Goal: Task Accomplishment & Management: Complete application form

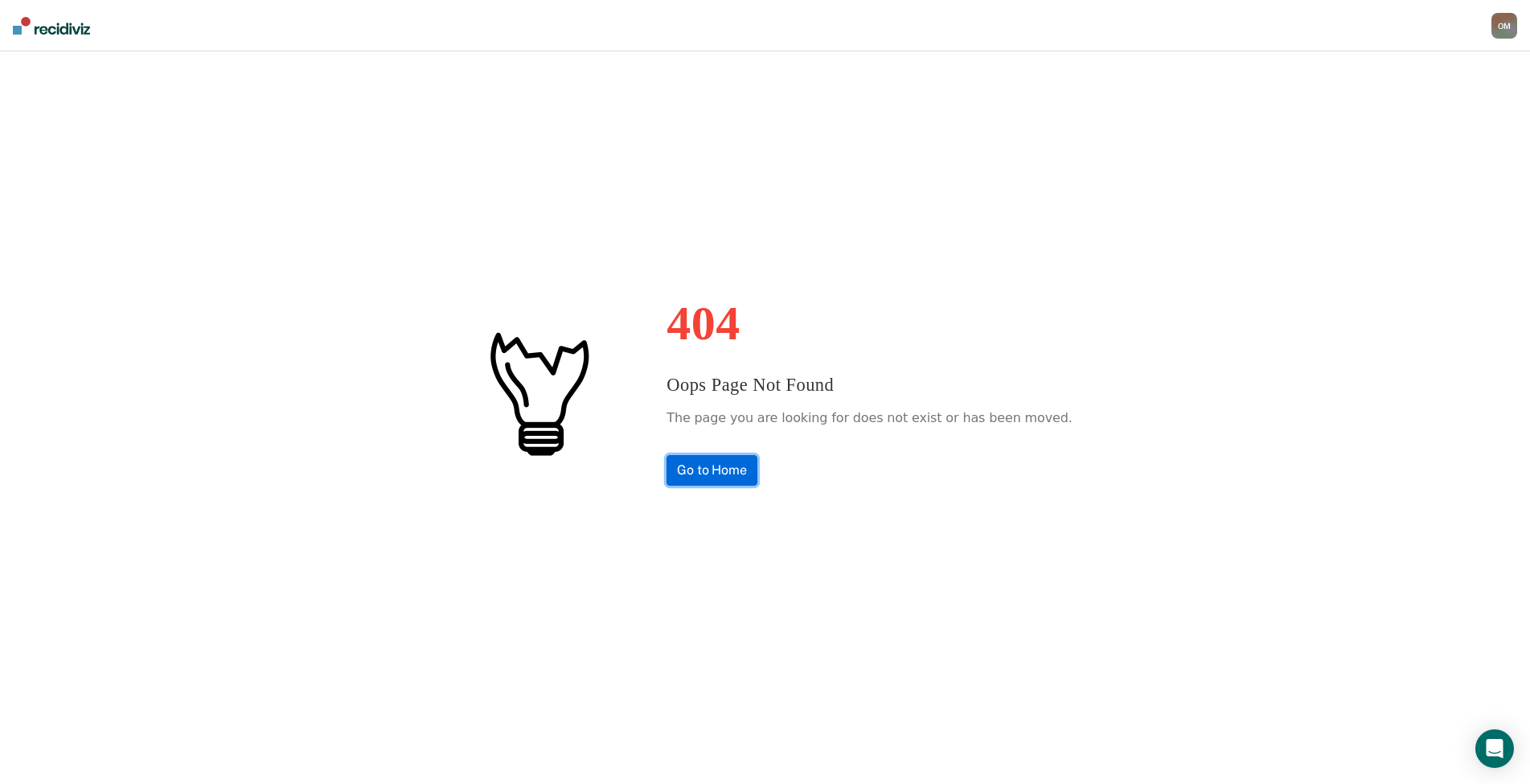
click at [740, 465] on link "Go to Home" at bounding box center [711, 470] width 91 height 31
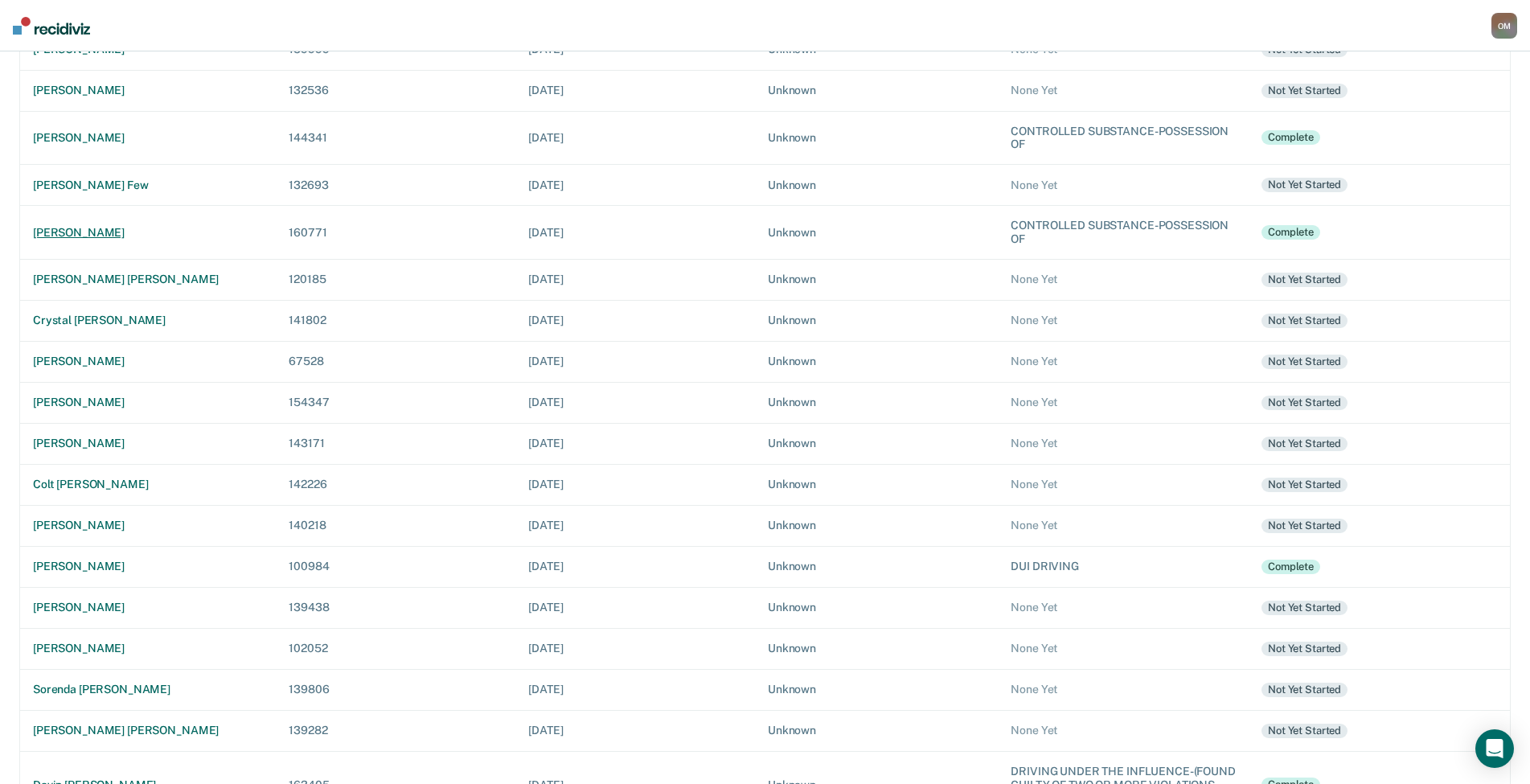
scroll to position [402, 0]
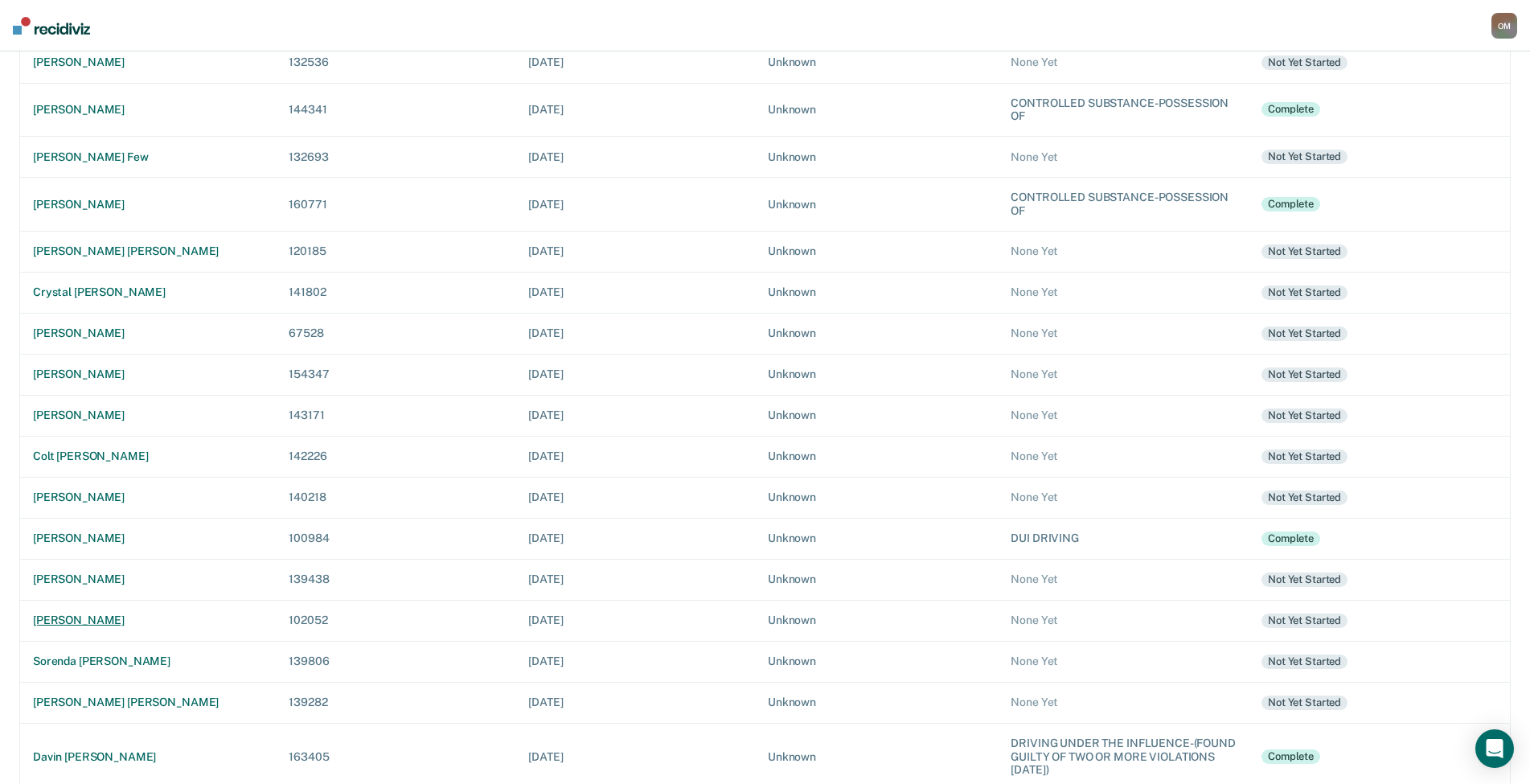
click at [128, 623] on div "[PERSON_NAME]" at bounding box center [147, 620] width 230 height 14
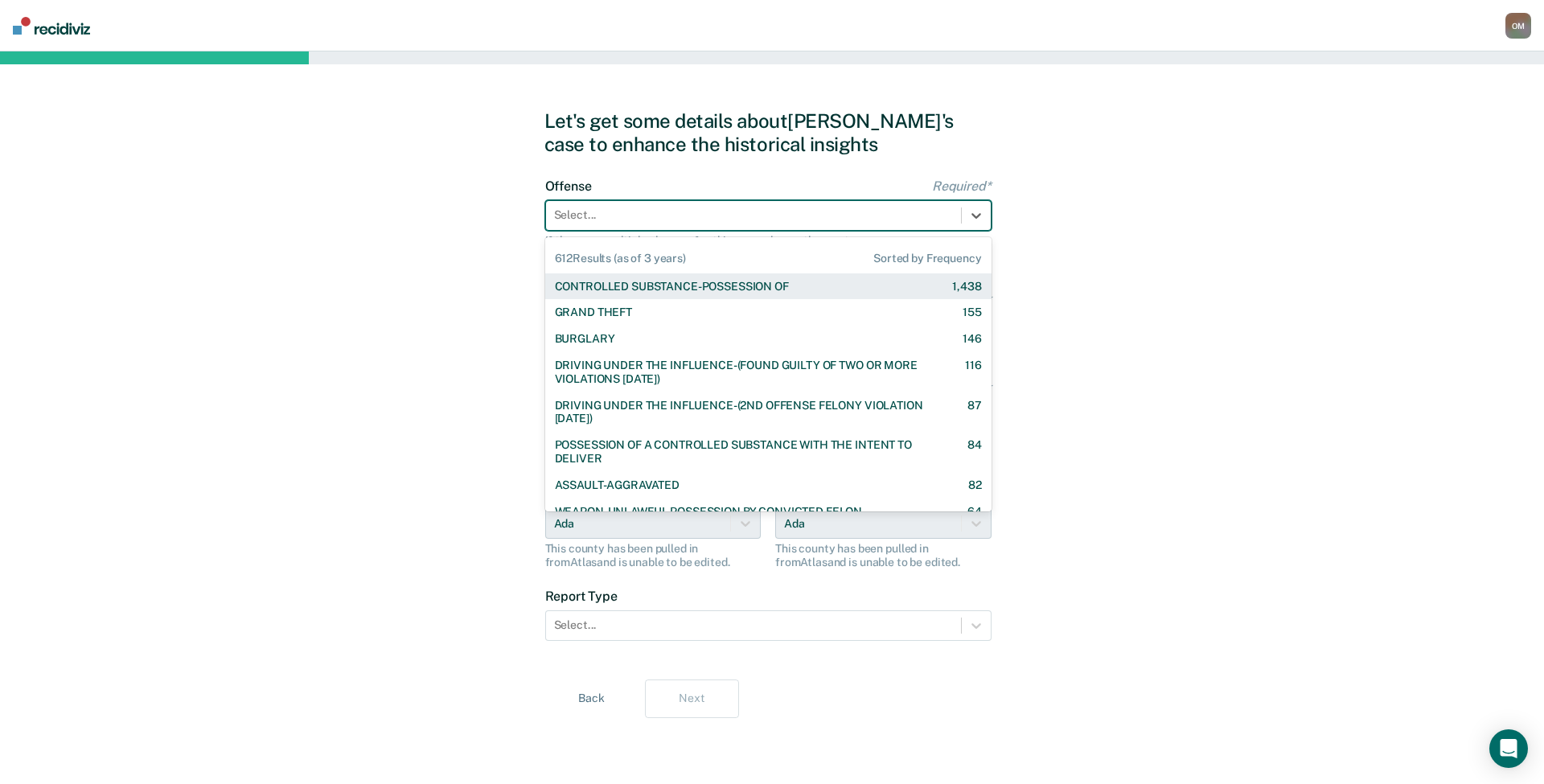
click at [791, 216] on div at bounding box center [752, 215] width 398 height 17
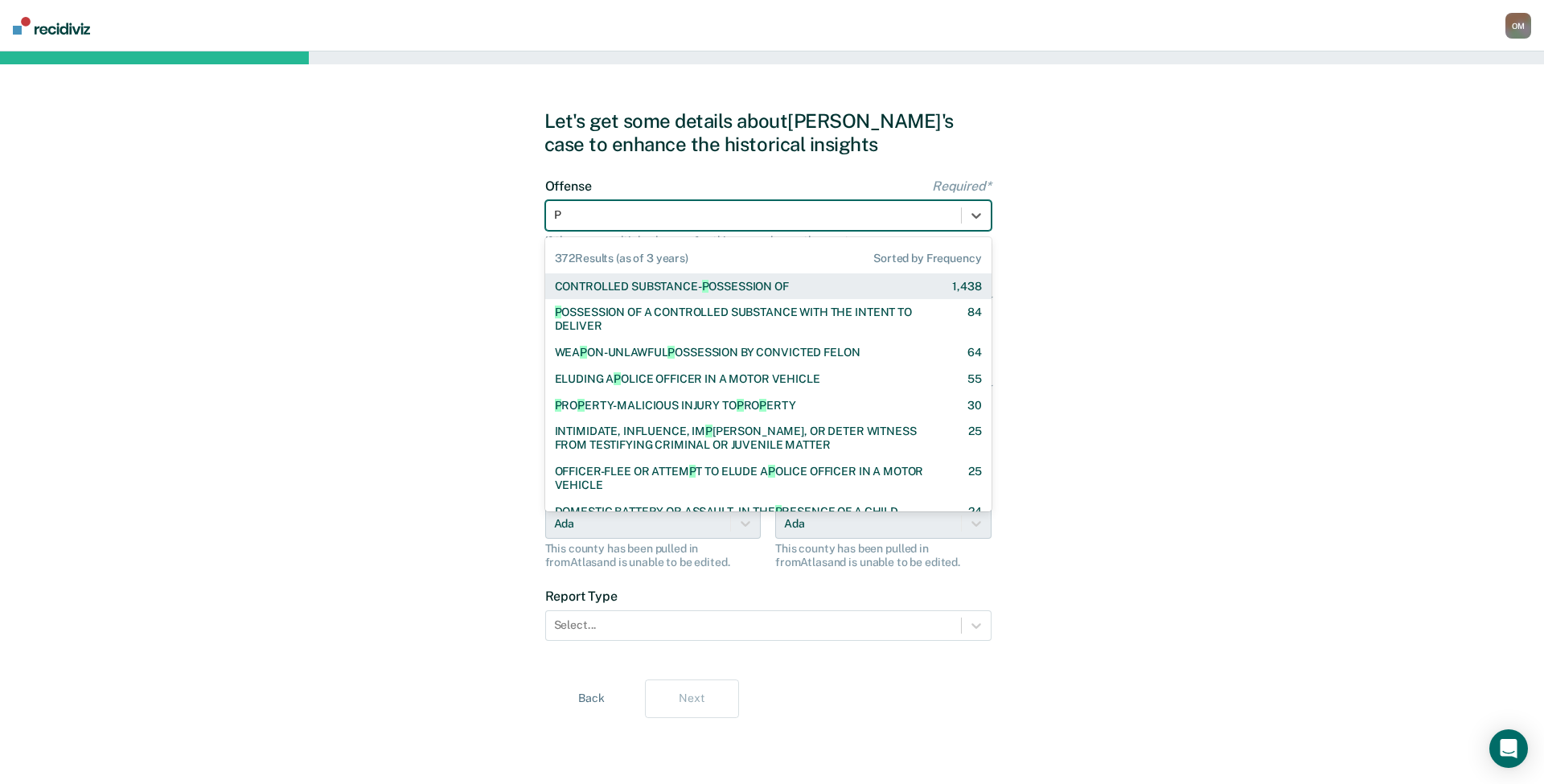
type input "PO"
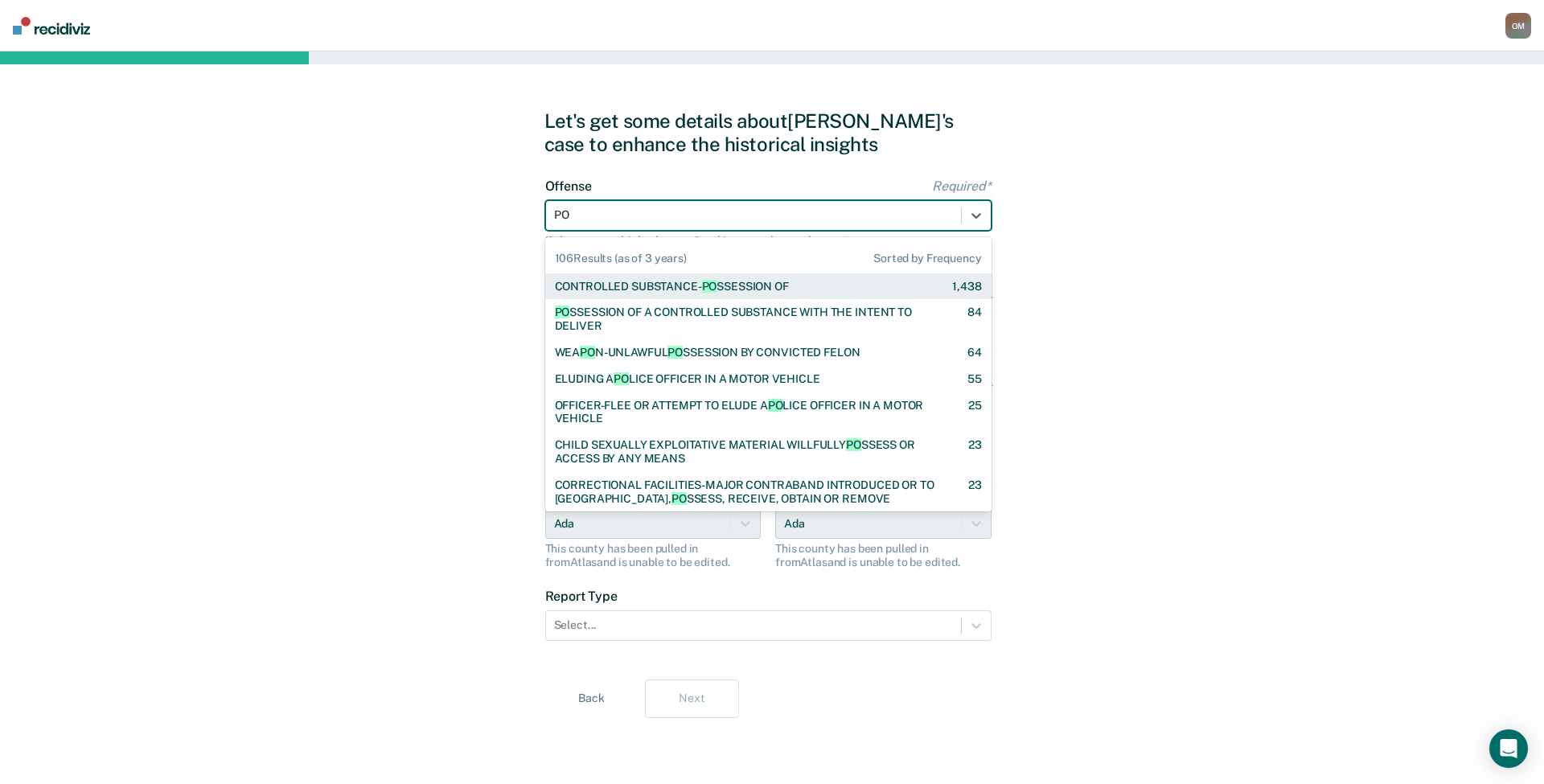
click at [771, 289] on div "CONTROLLED SUBSTANCE- PO SSESSION OF" at bounding box center [672, 286] width 234 height 14
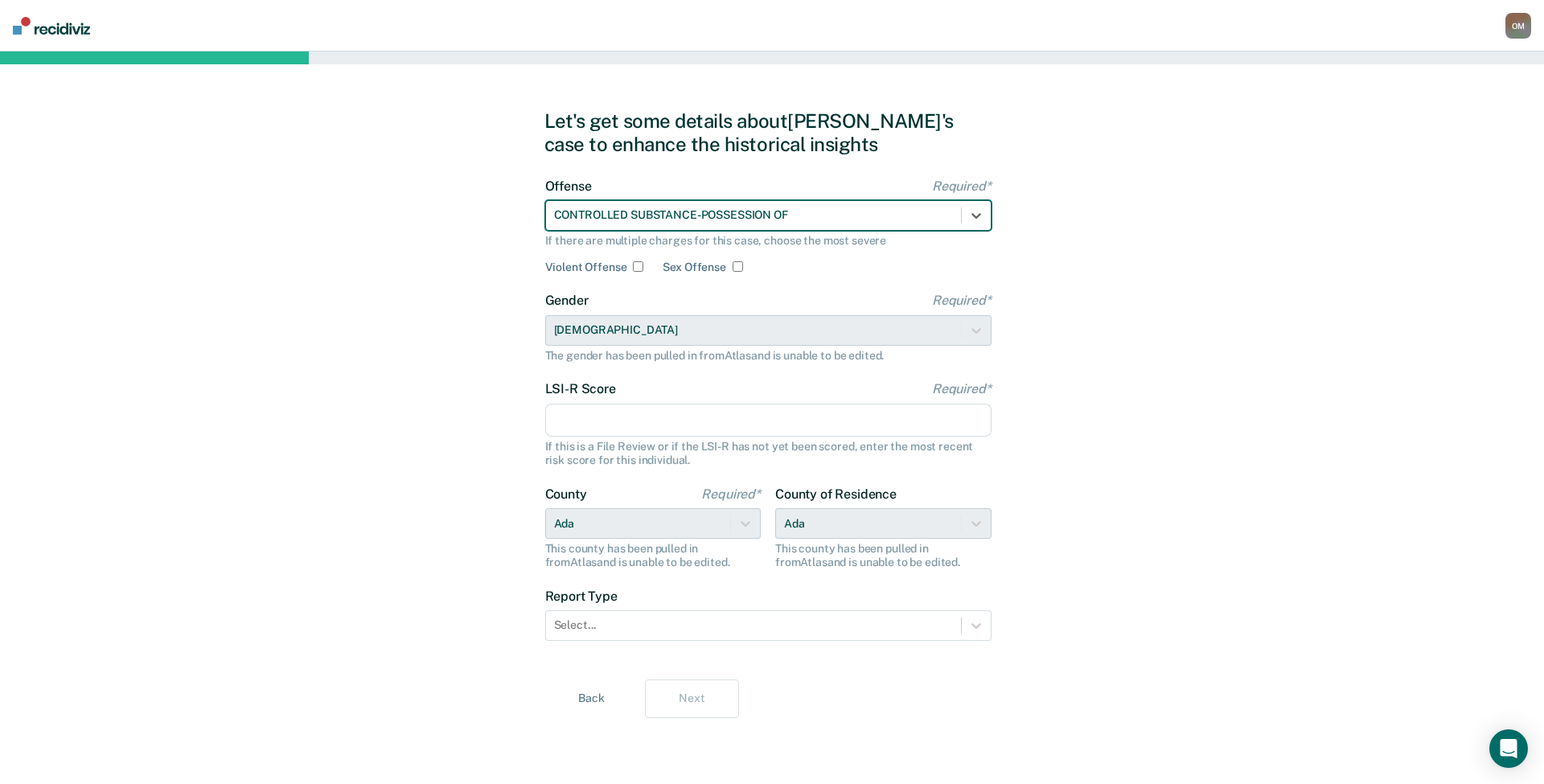
click at [639, 420] on input "LSI-R Score Required*" at bounding box center [769, 420] width 447 height 34
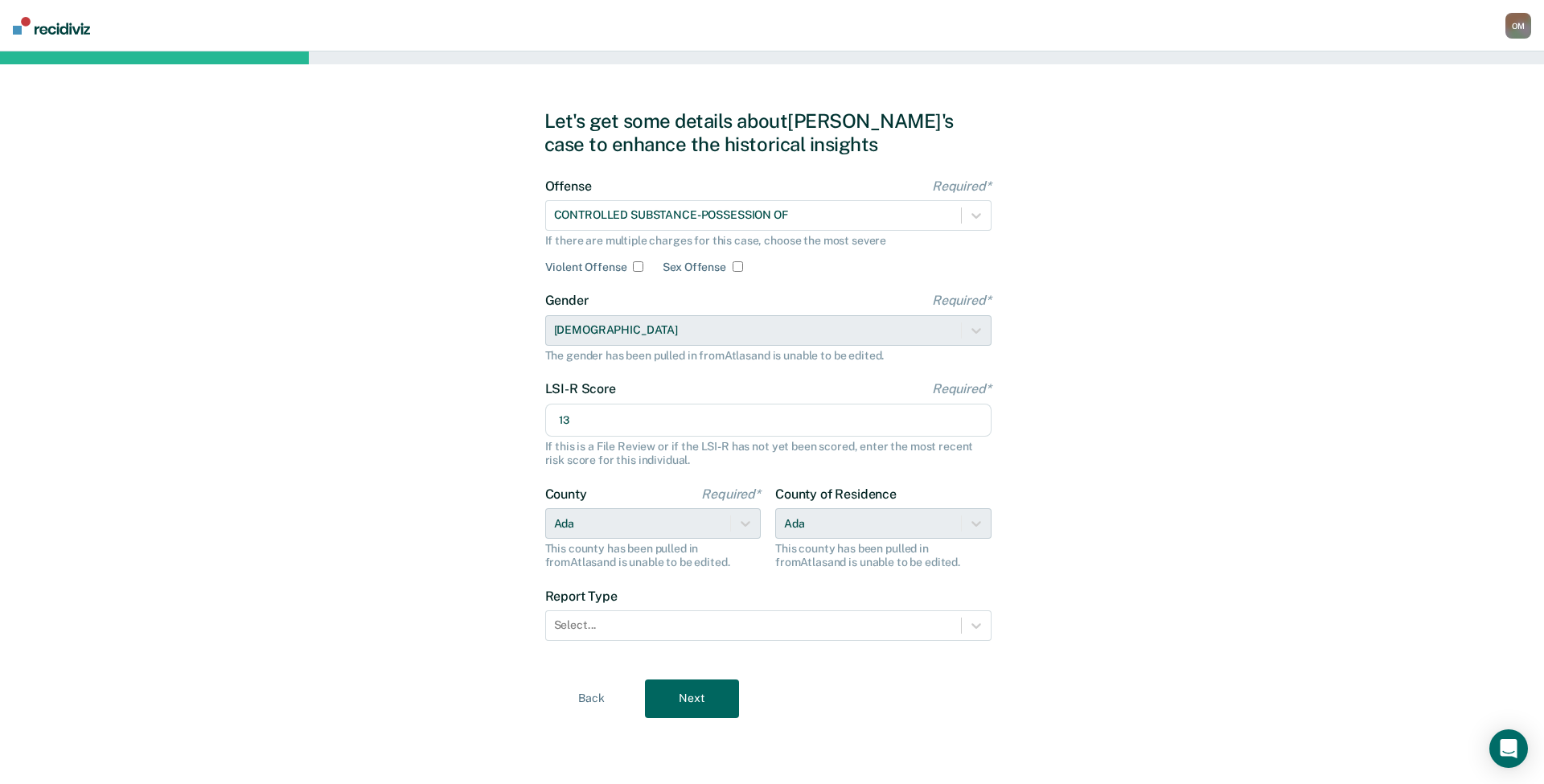
type input "13"
click at [500, 407] on div "Let's get some details about [PERSON_NAME]'s case to enhance the historical ins…" at bounding box center [772, 417] width 1544 height 732
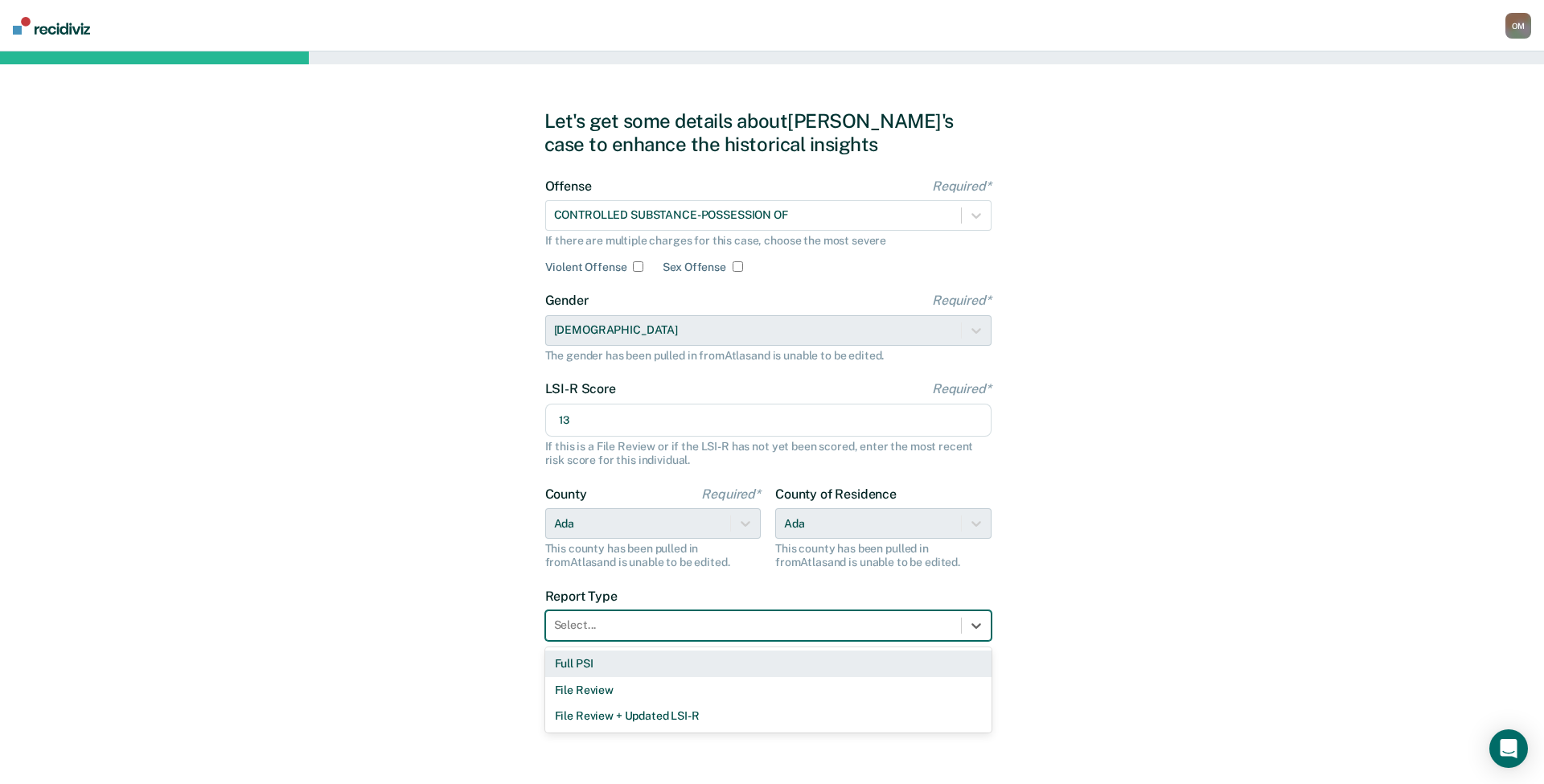
click at [624, 626] on div at bounding box center [752, 625] width 398 height 17
click at [636, 693] on div "File Review" at bounding box center [769, 690] width 447 height 26
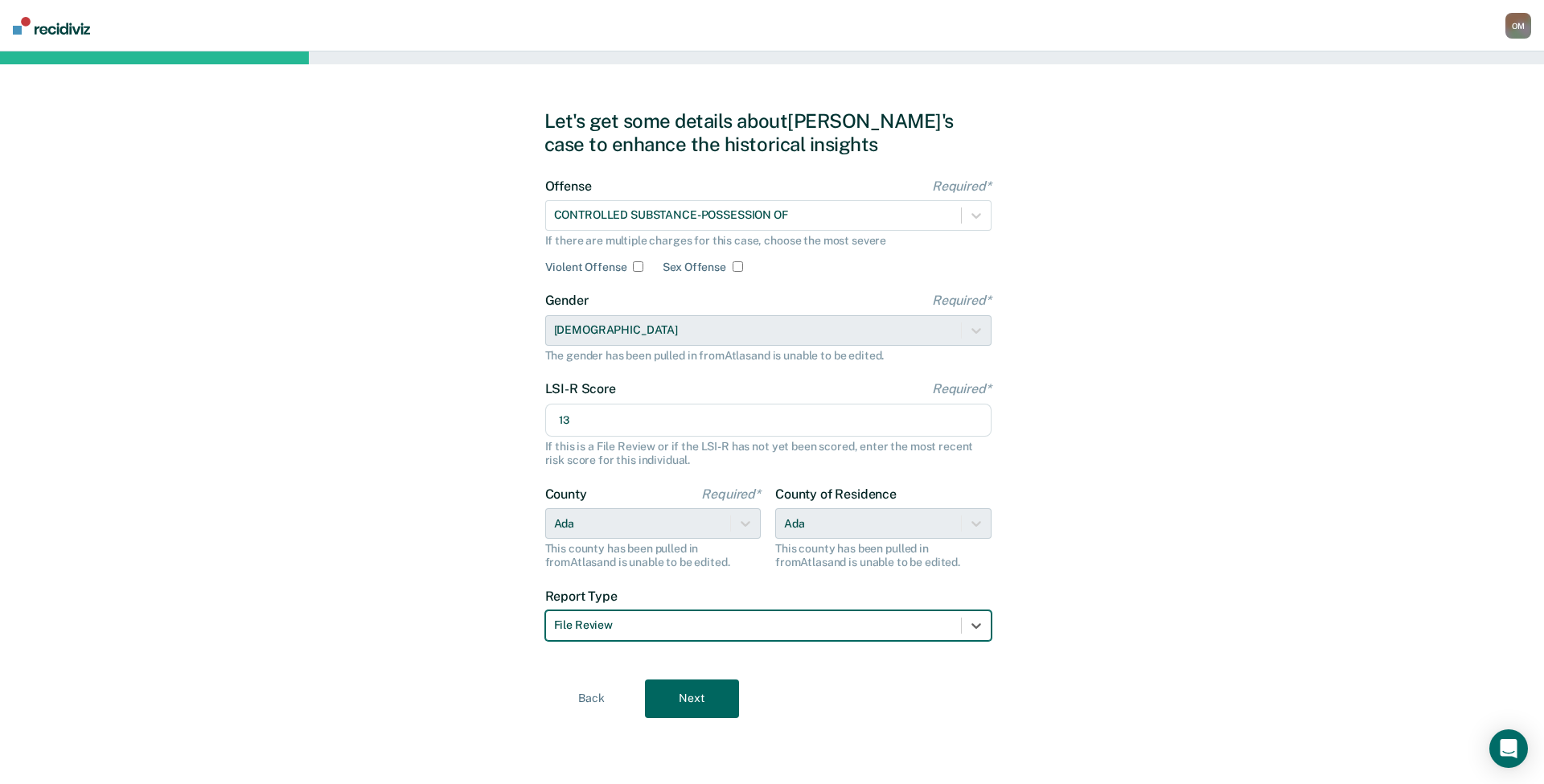
click at [675, 707] on button "Next" at bounding box center [693, 699] width 94 height 39
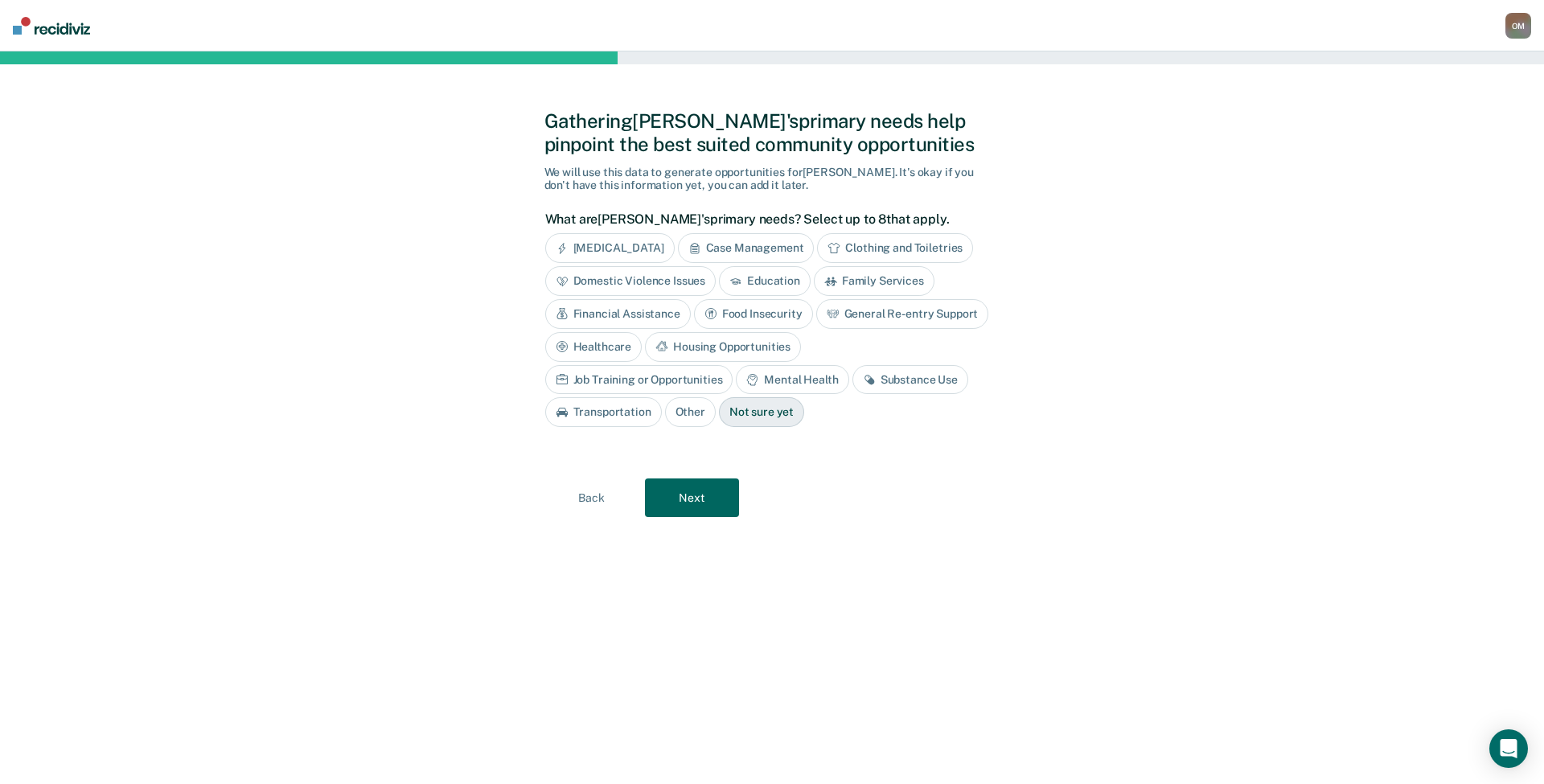
drag, startPoint x: 730, startPoint y: 377, endPoint x: 714, endPoint y: 377, distance: 16.0
click at [852, 377] on div "Substance Use" at bounding box center [910, 379] width 116 height 30
click at [736, 379] on div "Mental Health" at bounding box center [792, 379] width 113 height 30
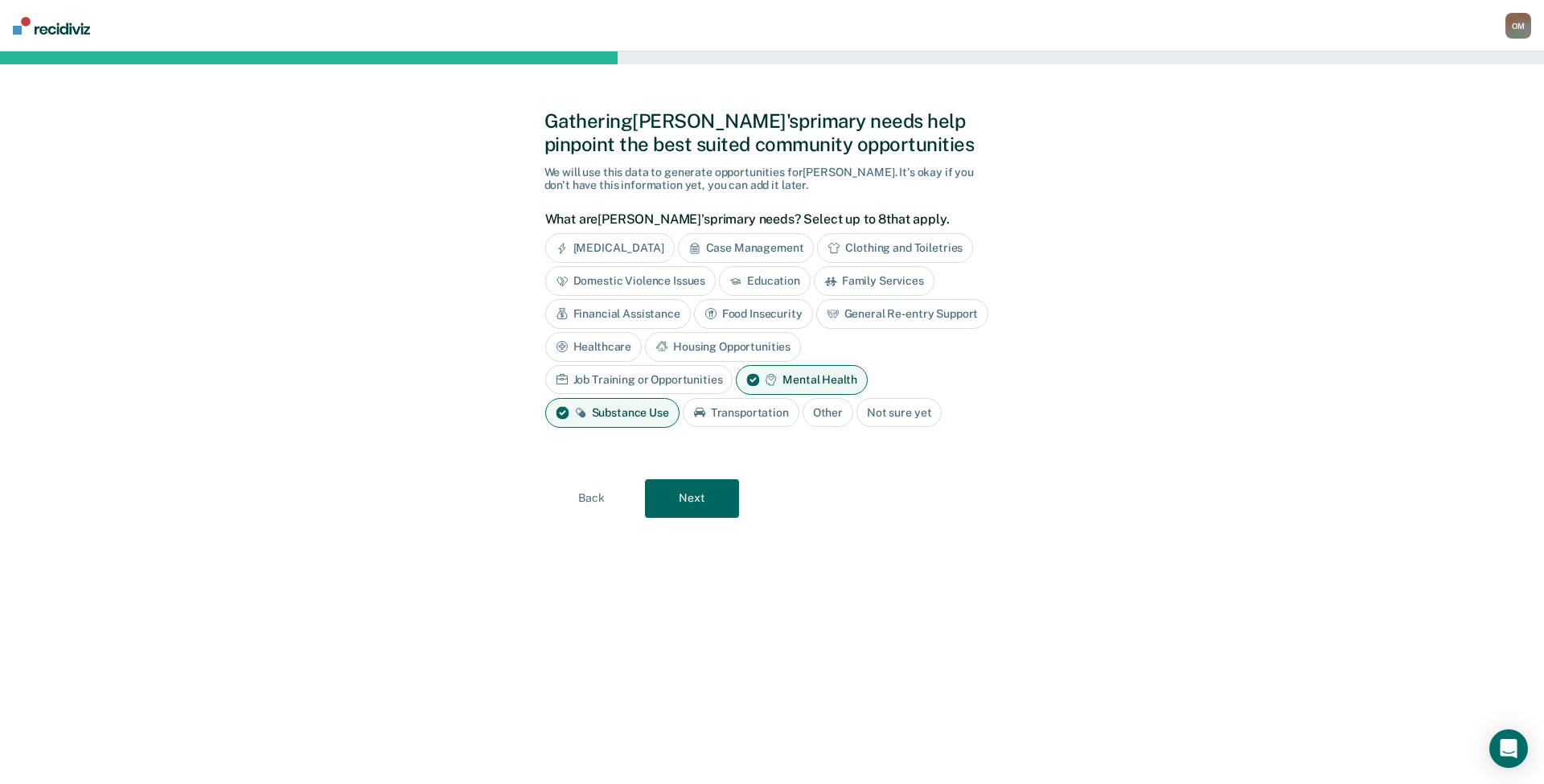
click at [688, 498] on button "Next" at bounding box center [693, 498] width 94 height 39
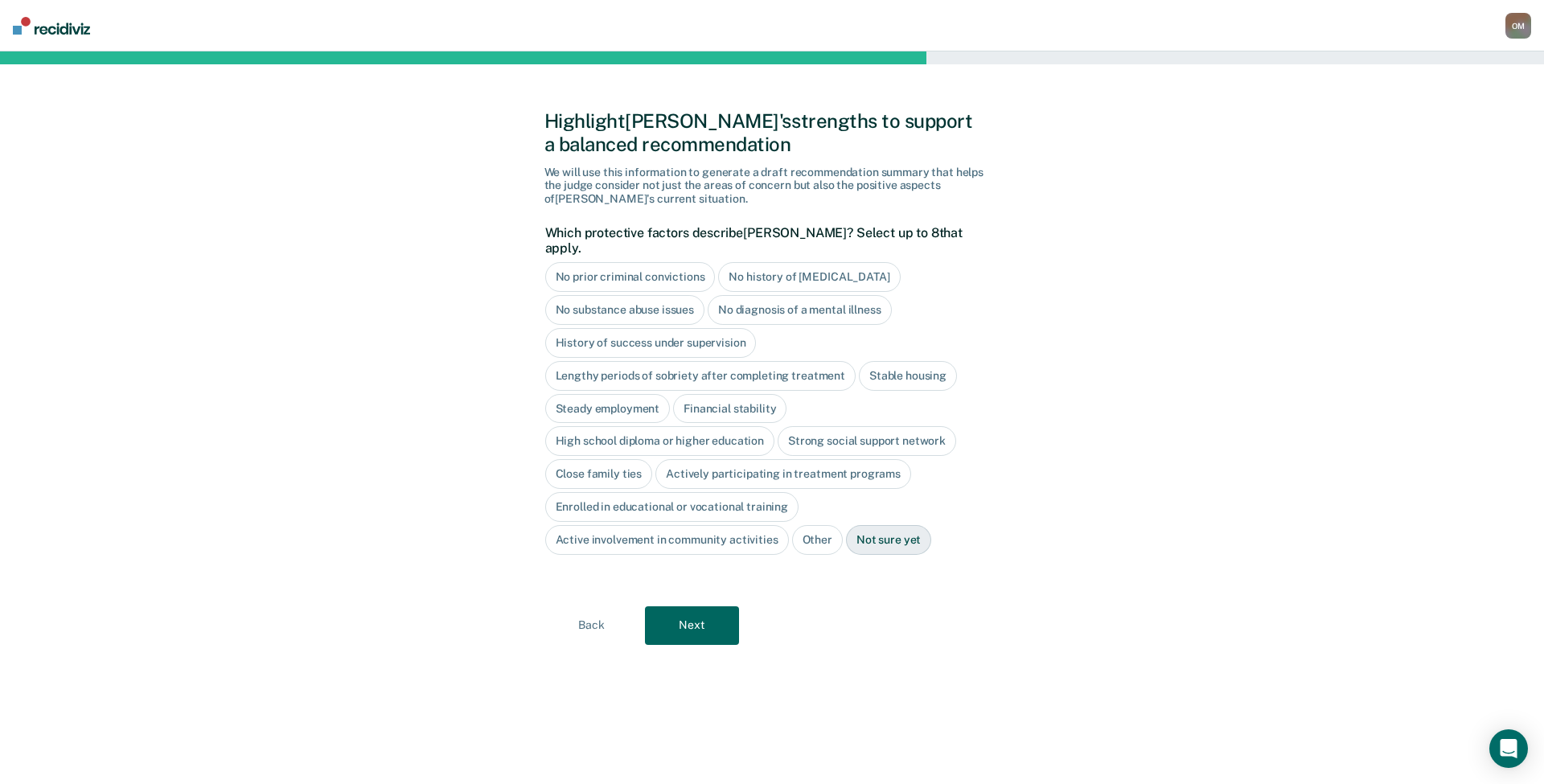
click at [615, 394] on div "Steady employment" at bounding box center [608, 408] width 125 height 30
click at [917, 361] on div "Stable housing" at bounding box center [908, 376] width 98 height 30
click at [693, 615] on button "Next" at bounding box center [693, 625] width 94 height 39
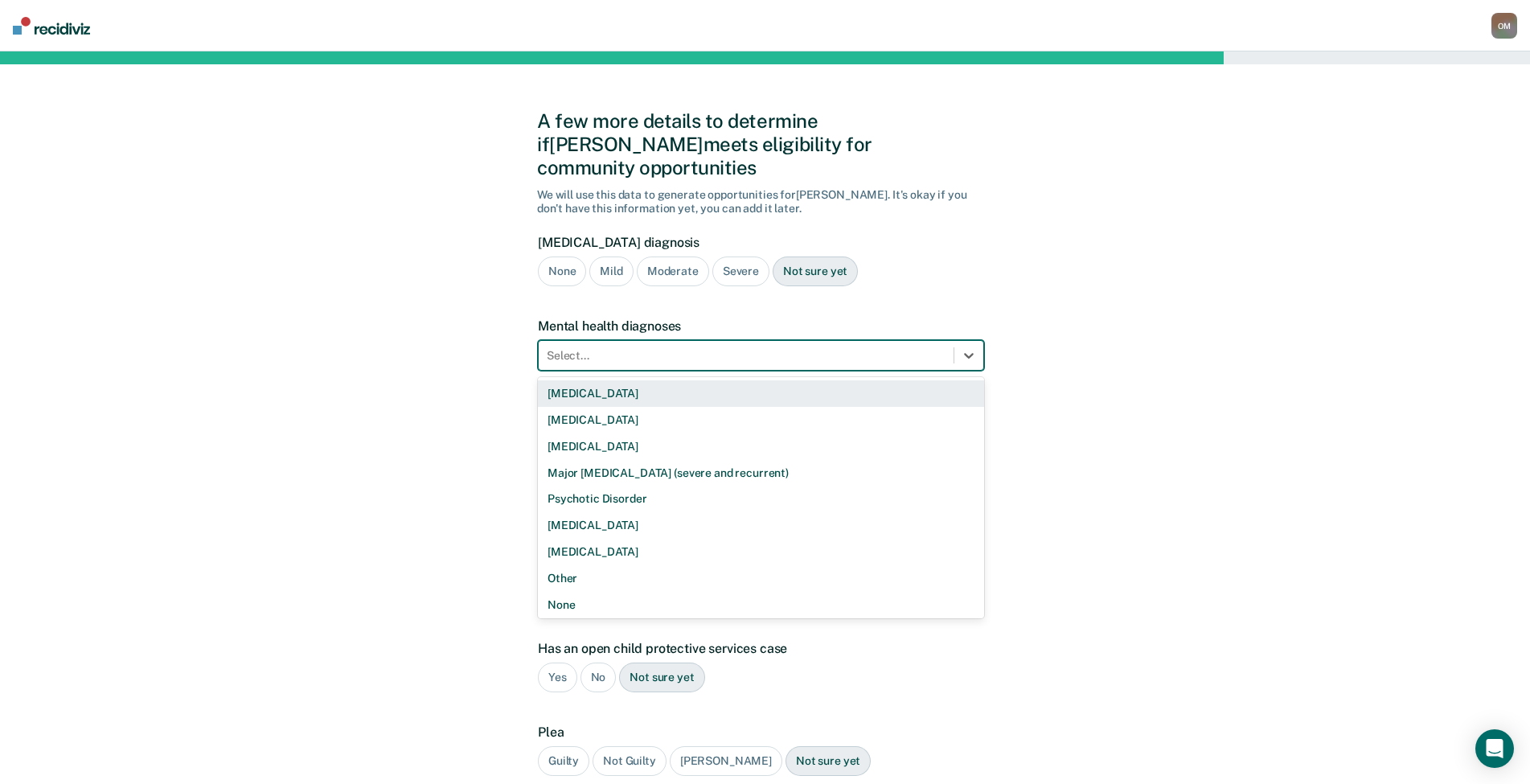
click at [711, 348] on div at bounding box center [745, 356] width 398 height 17
click at [468, 397] on div "A few more details to determine if [PERSON_NAME] meets eligibility for communit…" at bounding box center [765, 487] width 1530 height 872
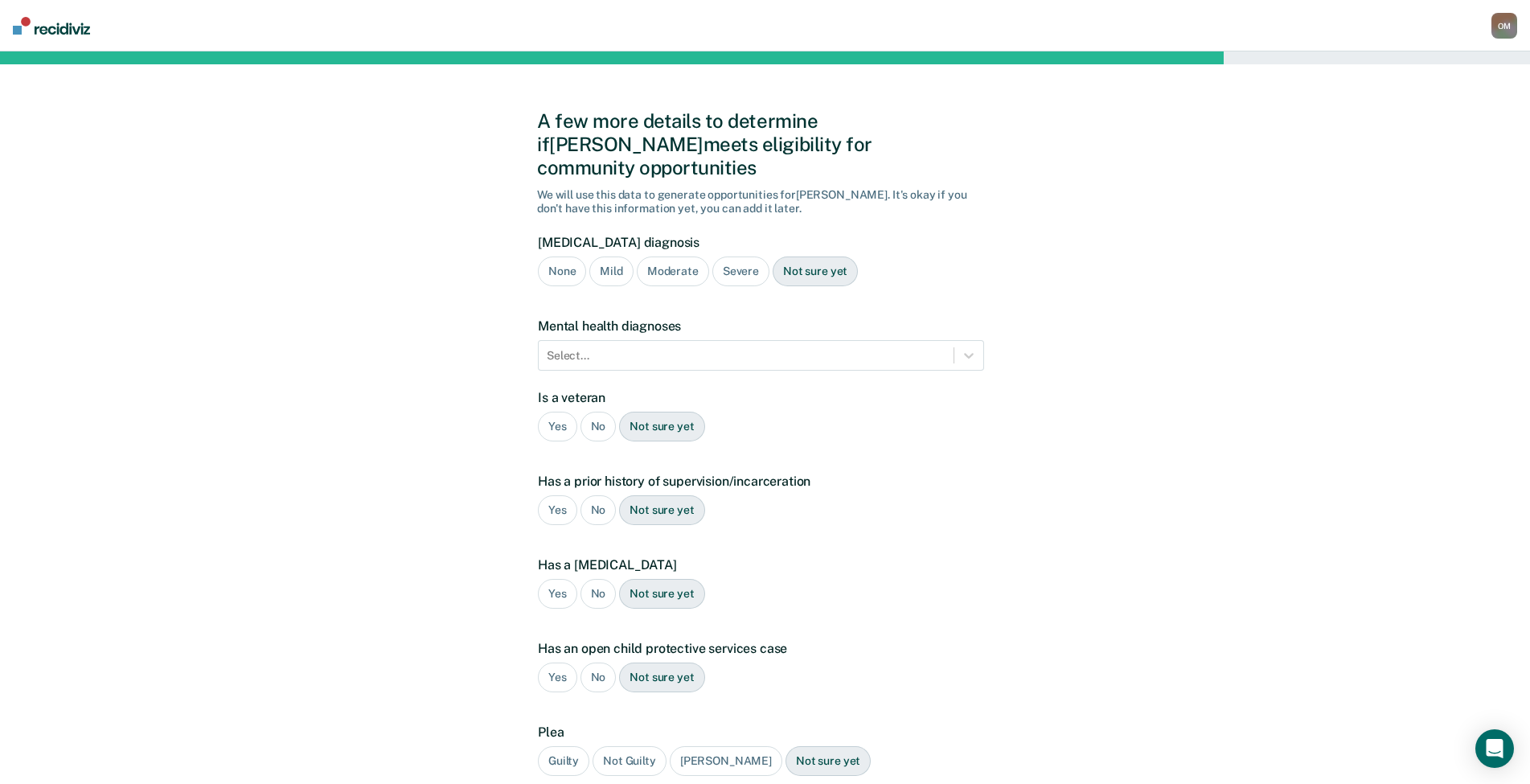
click at [648, 412] on div "Not sure yet" at bounding box center [662, 426] width 85 height 30
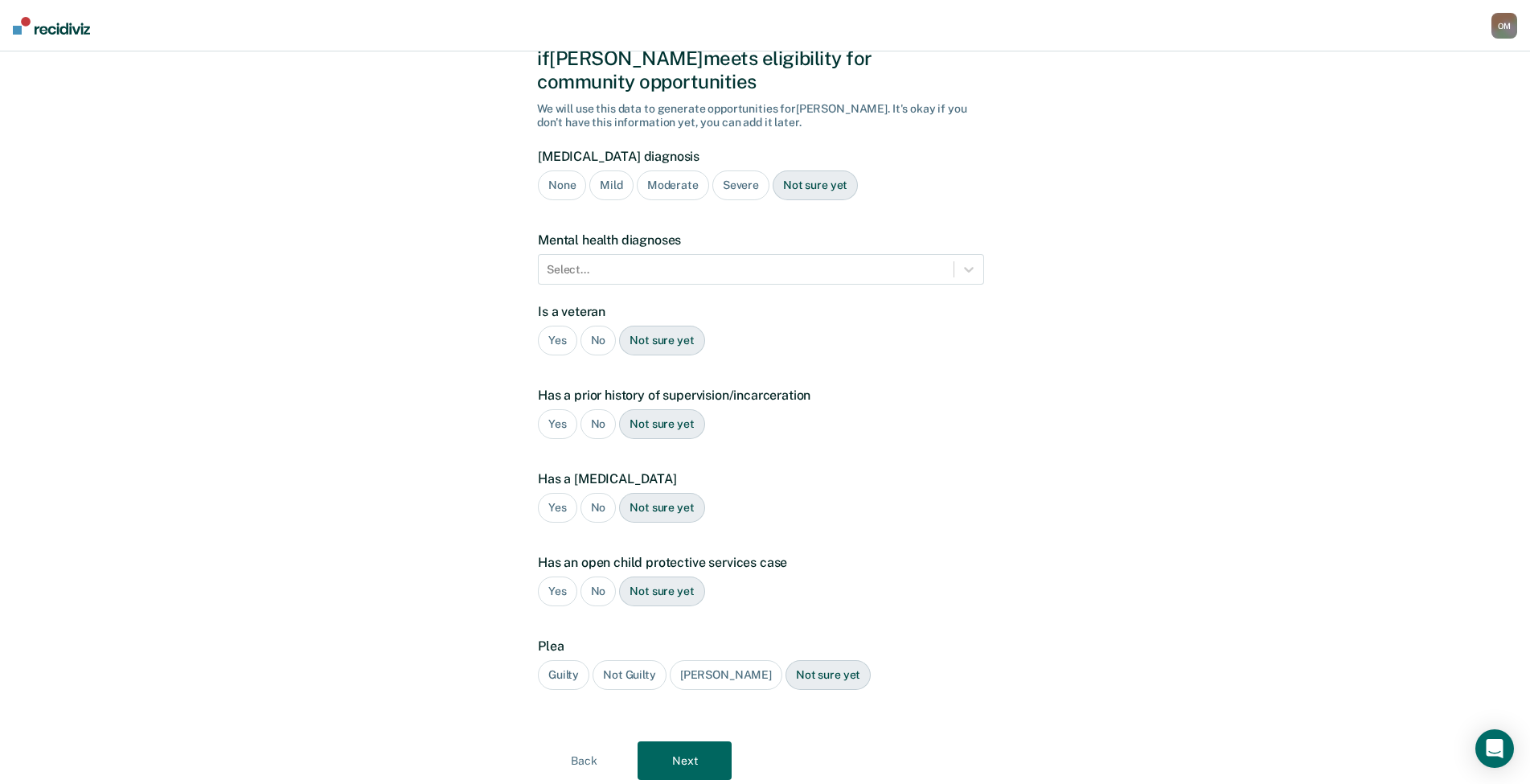
scroll to position [116, 0]
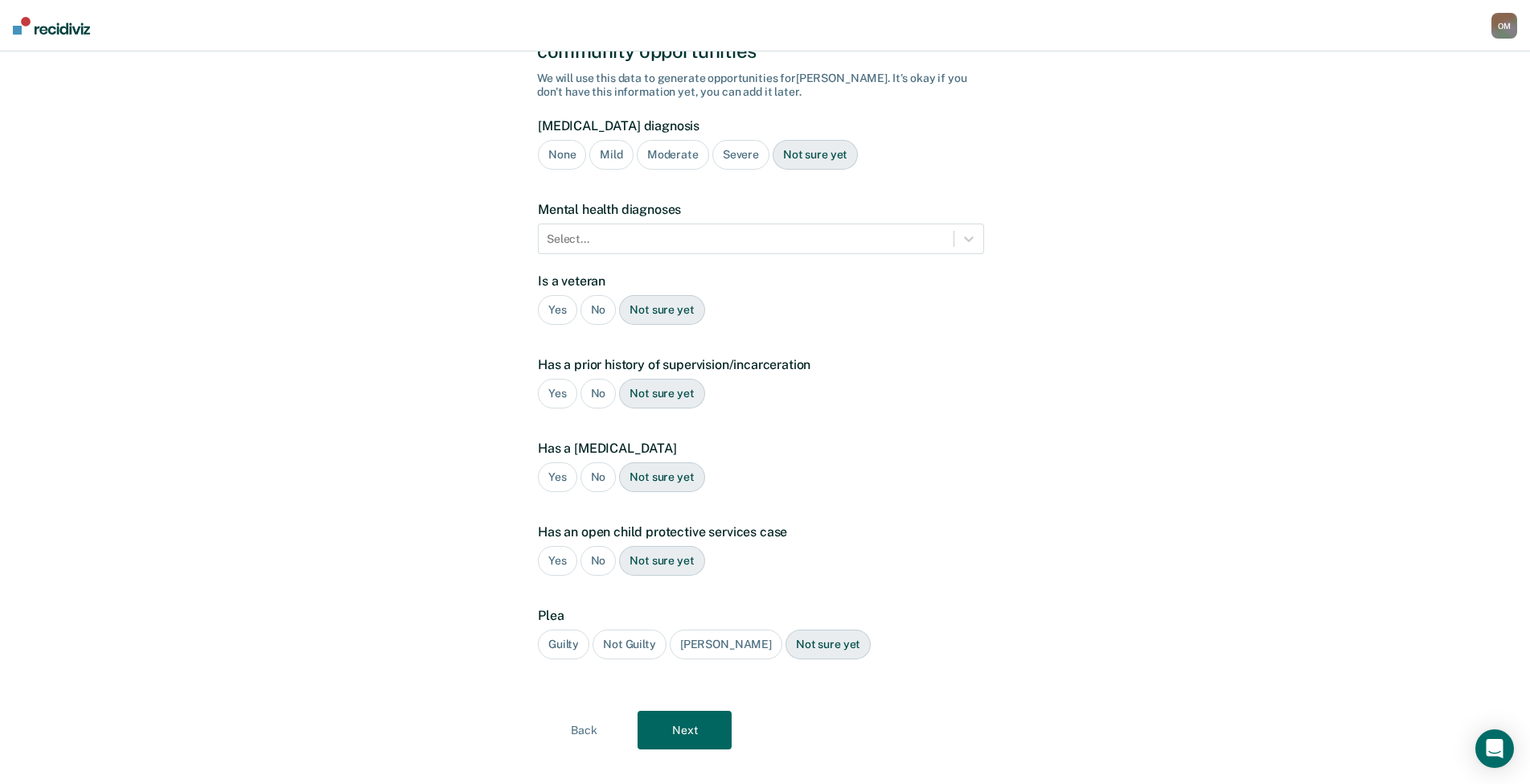
click at [554, 378] on div "Yes" at bounding box center [557, 393] width 39 height 30
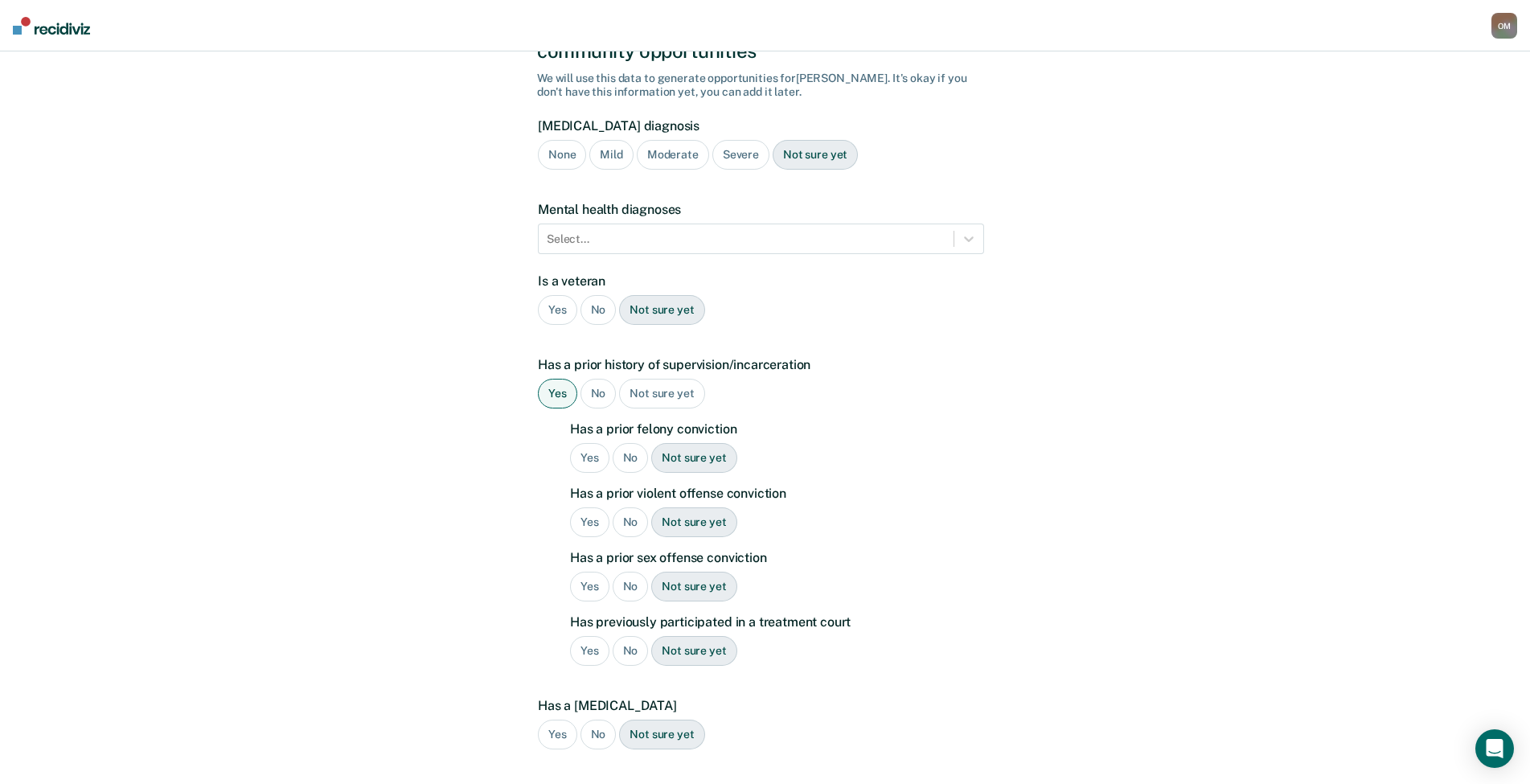
click at [631, 443] on div "No" at bounding box center [631, 457] width 36 height 30
click at [591, 507] on div "Yes" at bounding box center [589, 522] width 39 height 30
click at [629, 572] on div "No" at bounding box center [631, 586] width 36 height 30
click at [590, 636] on div "Yes" at bounding box center [589, 651] width 39 height 30
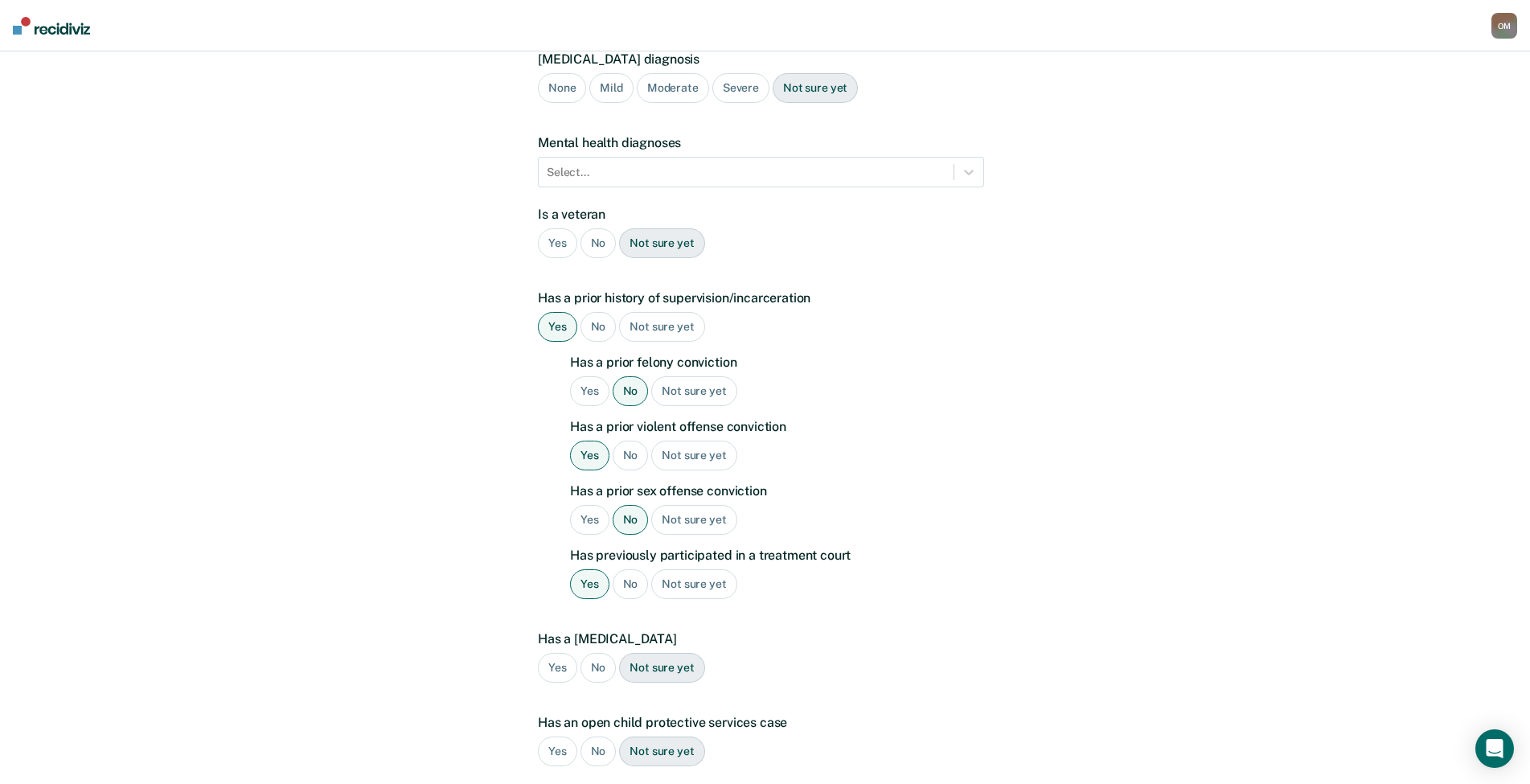
scroll to position [278, 0]
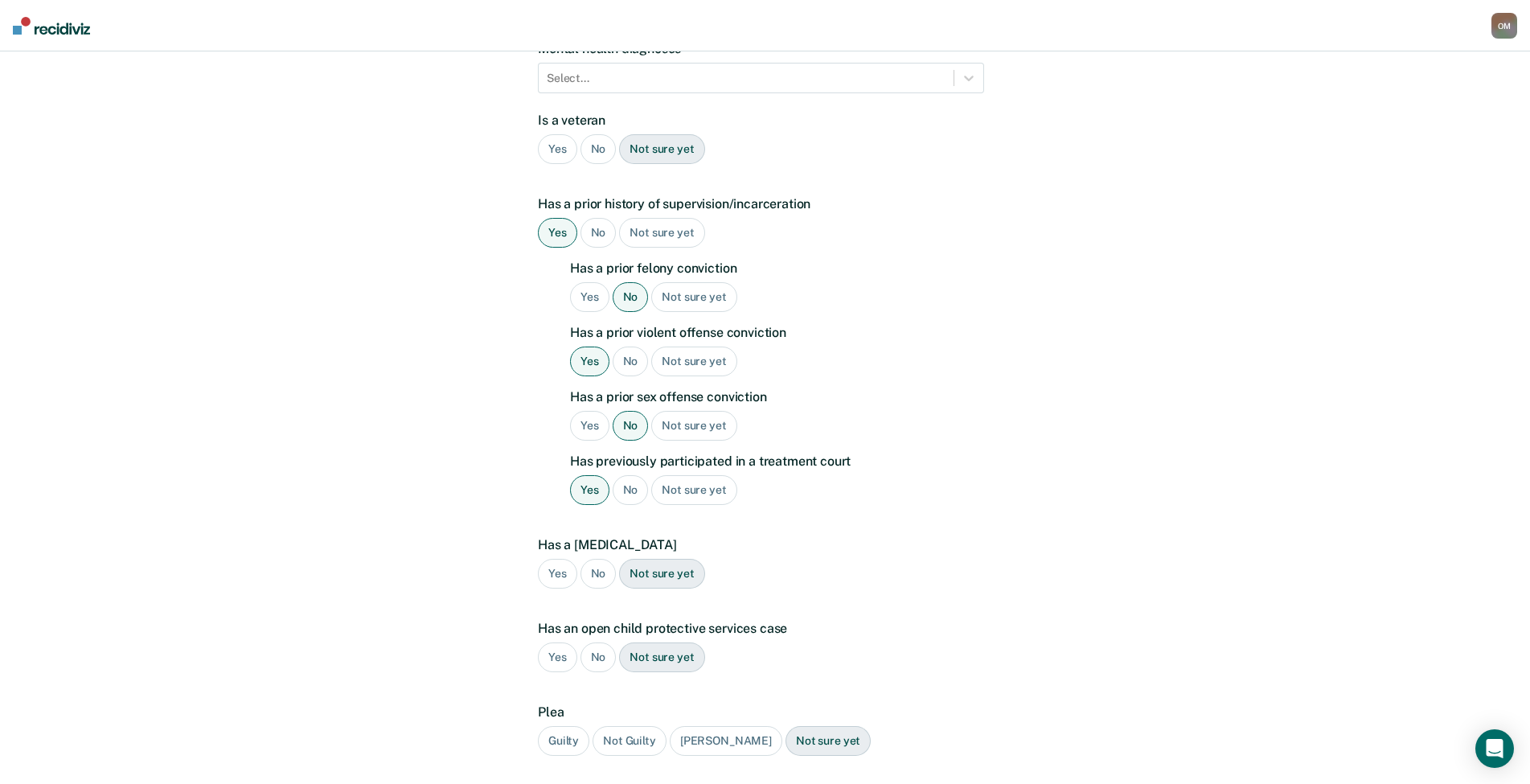
click at [593, 559] on div "No" at bounding box center [599, 573] width 36 height 30
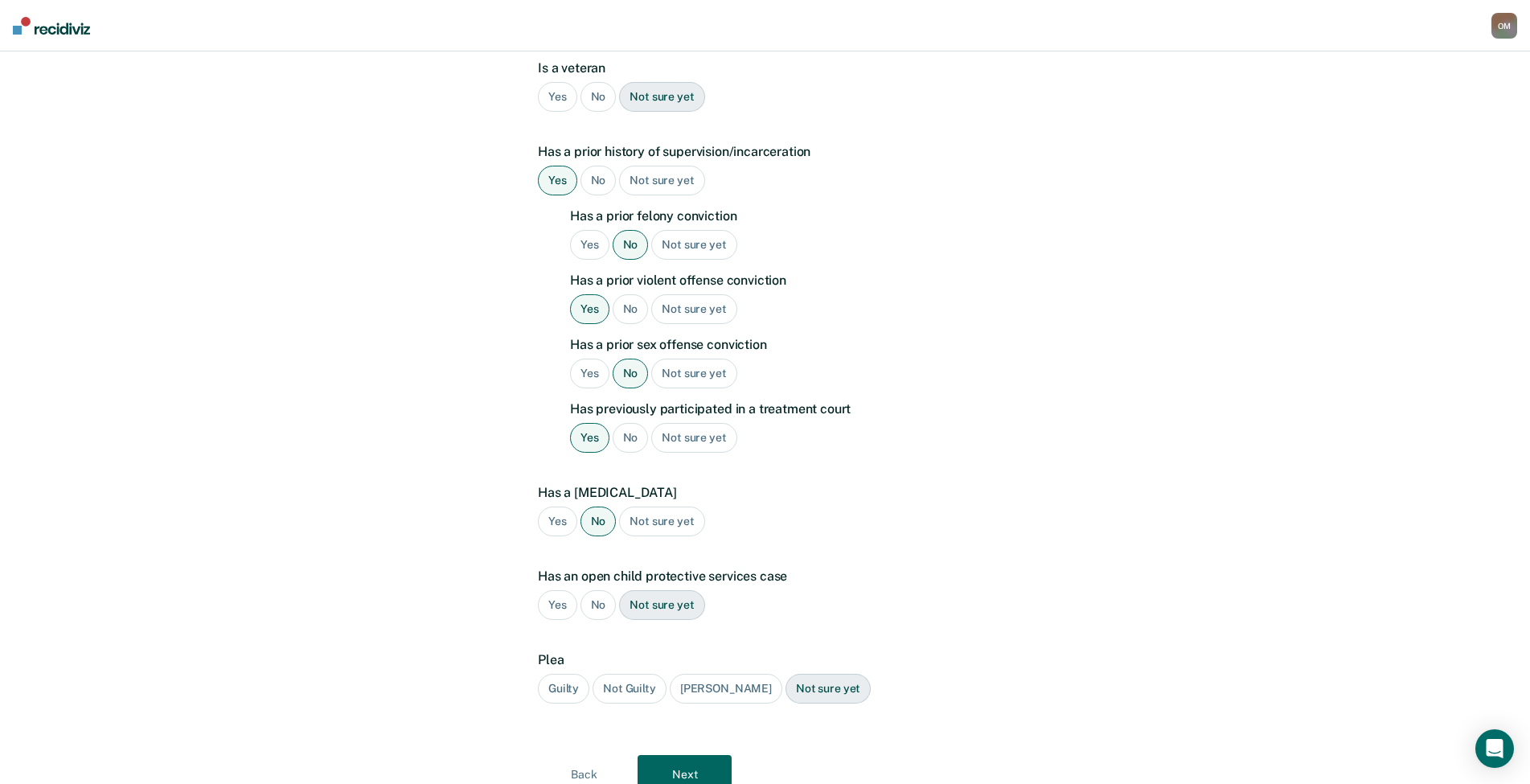
scroll to position [358, 0]
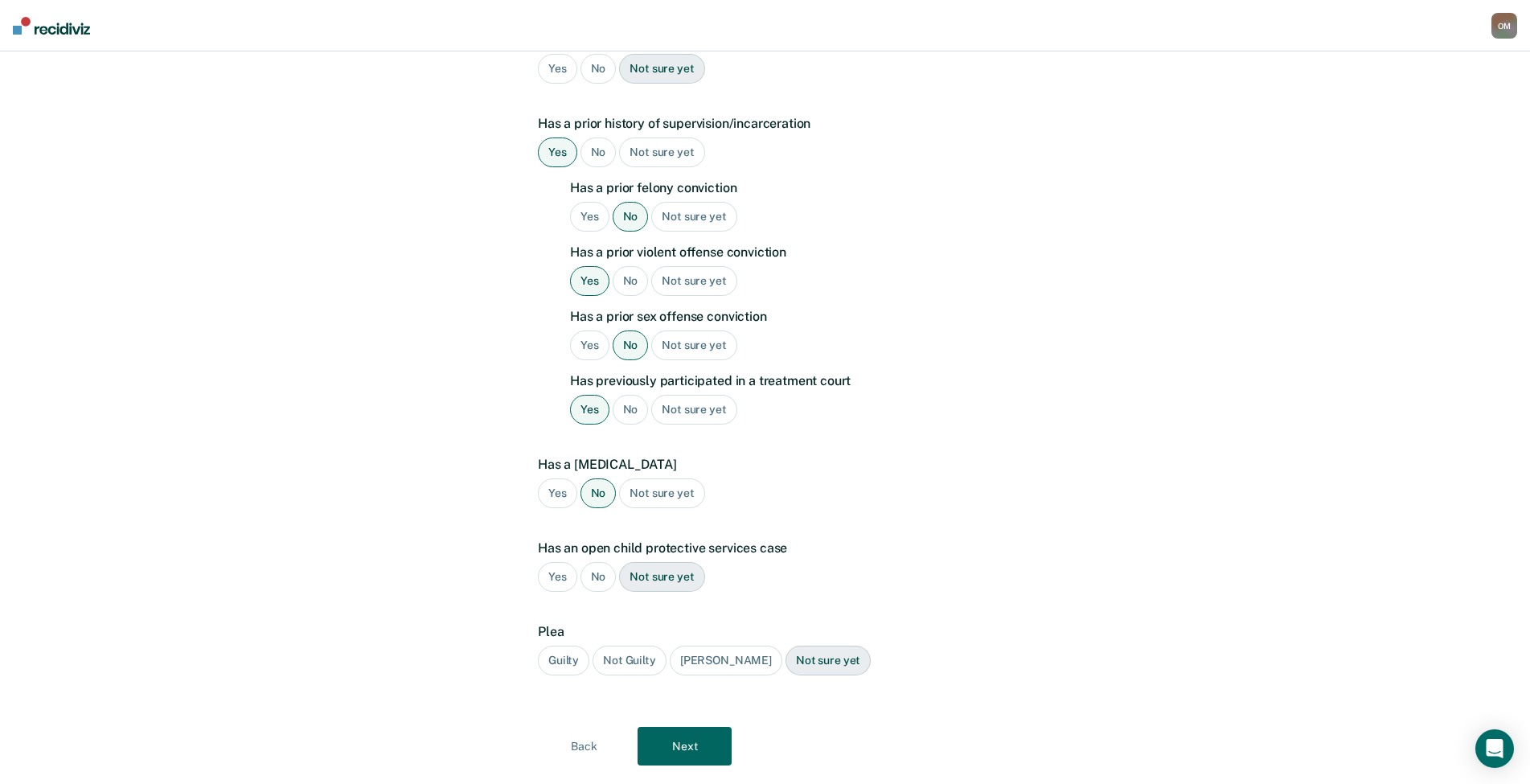
click at [601, 562] on div "No" at bounding box center [599, 576] width 36 height 30
click at [554, 645] on div "Guilty" at bounding box center [564, 660] width 52 height 30
click at [681, 727] on button "Next" at bounding box center [685, 746] width 94 height 39
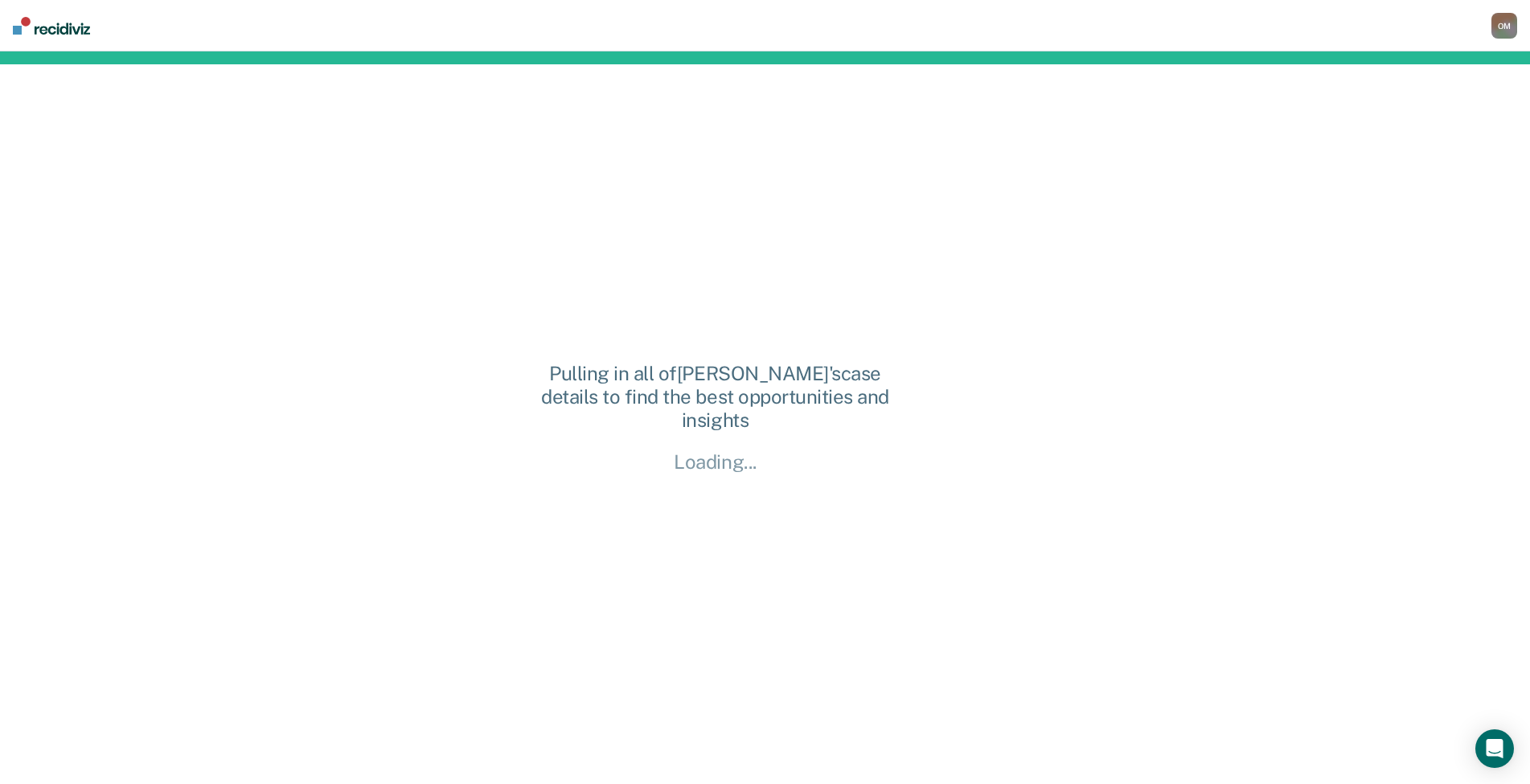
scroll to position [0, 0]
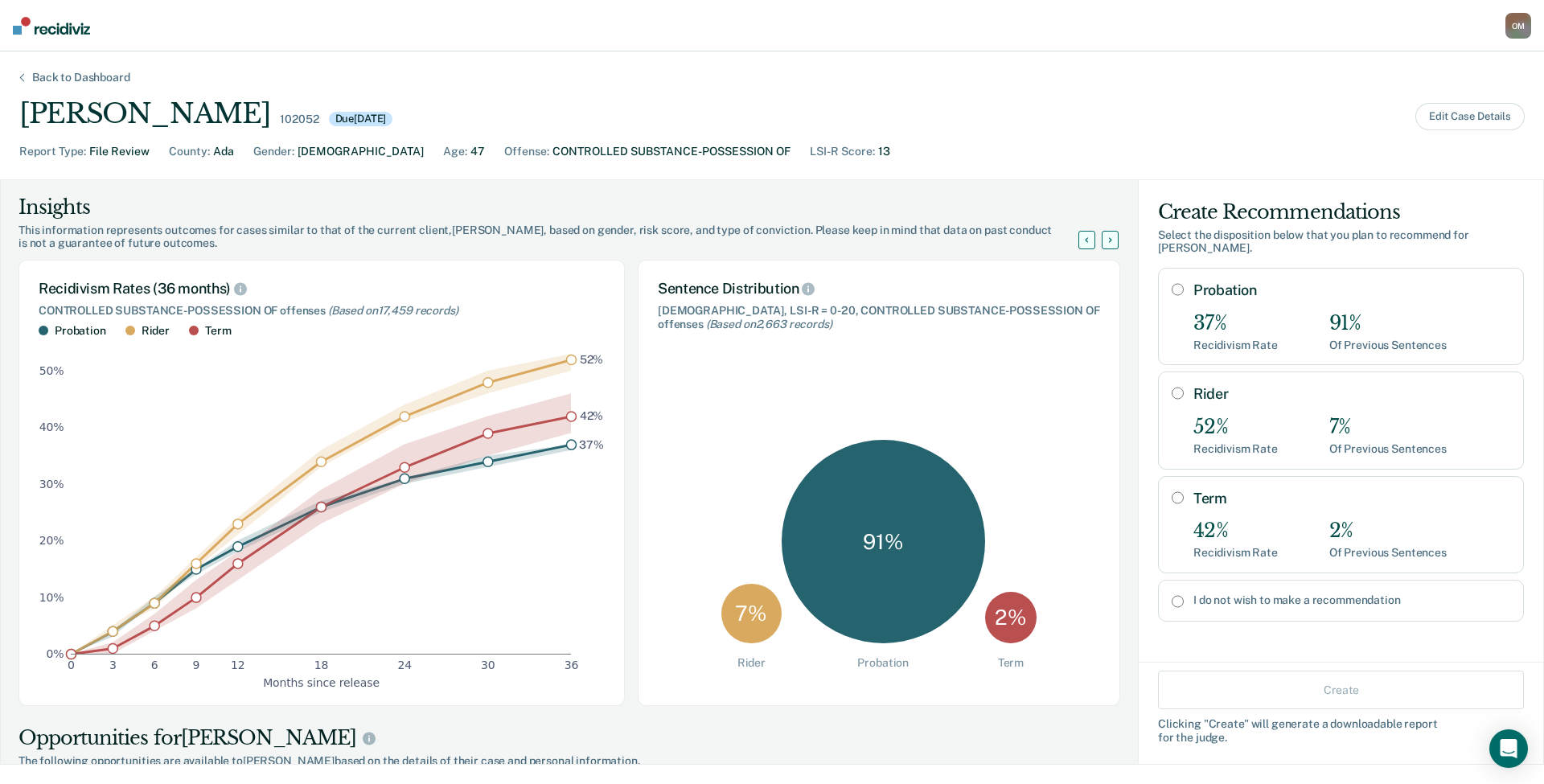
click at [1172, 491] on input "Term" at bounding box center [1177, 497] width 12 height 13
radio input "true"
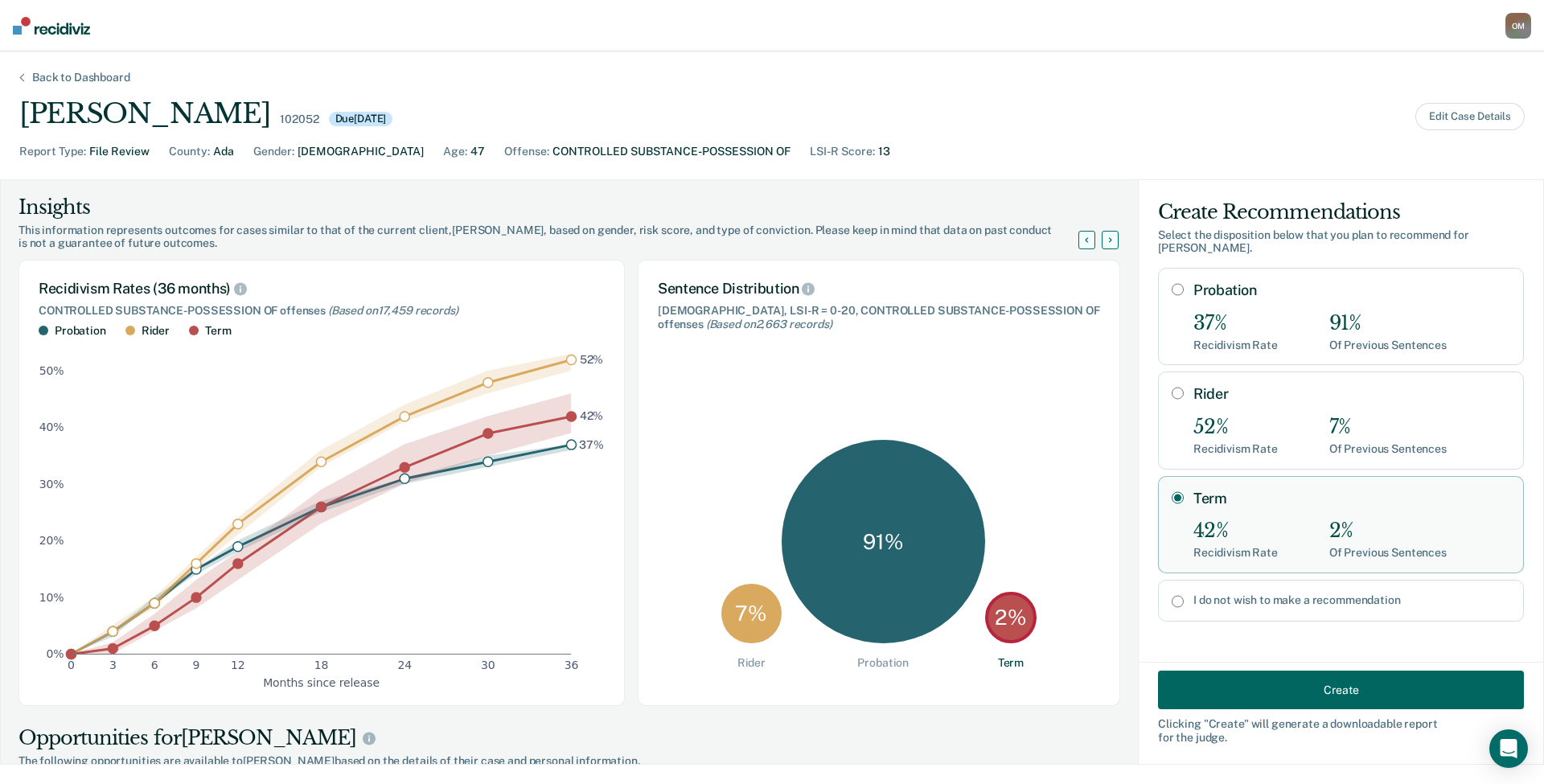
click at [1186, 687] on button "Create" at bounding box center [1341, 690] width 366 height 39
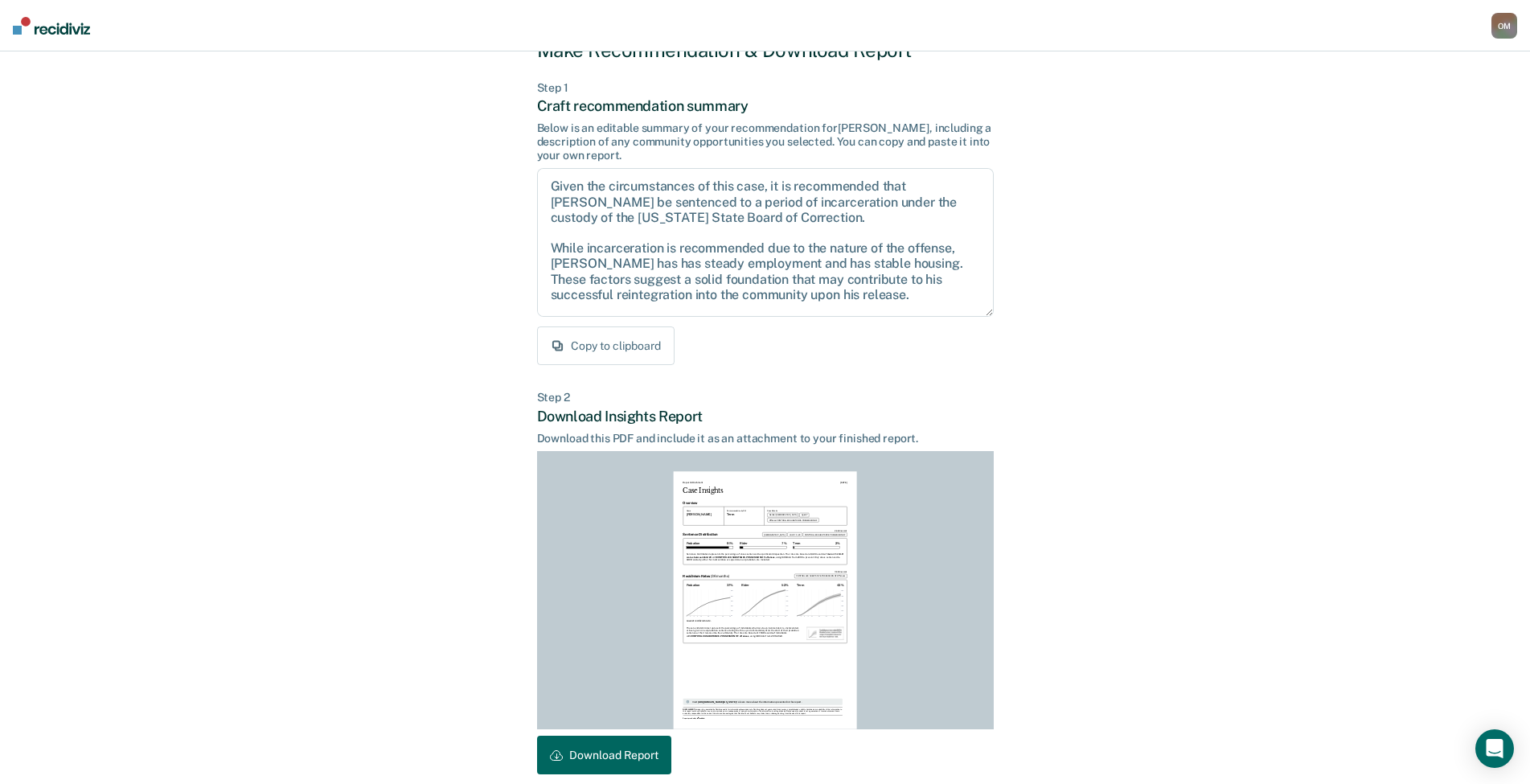
scroll to position [132, 0]
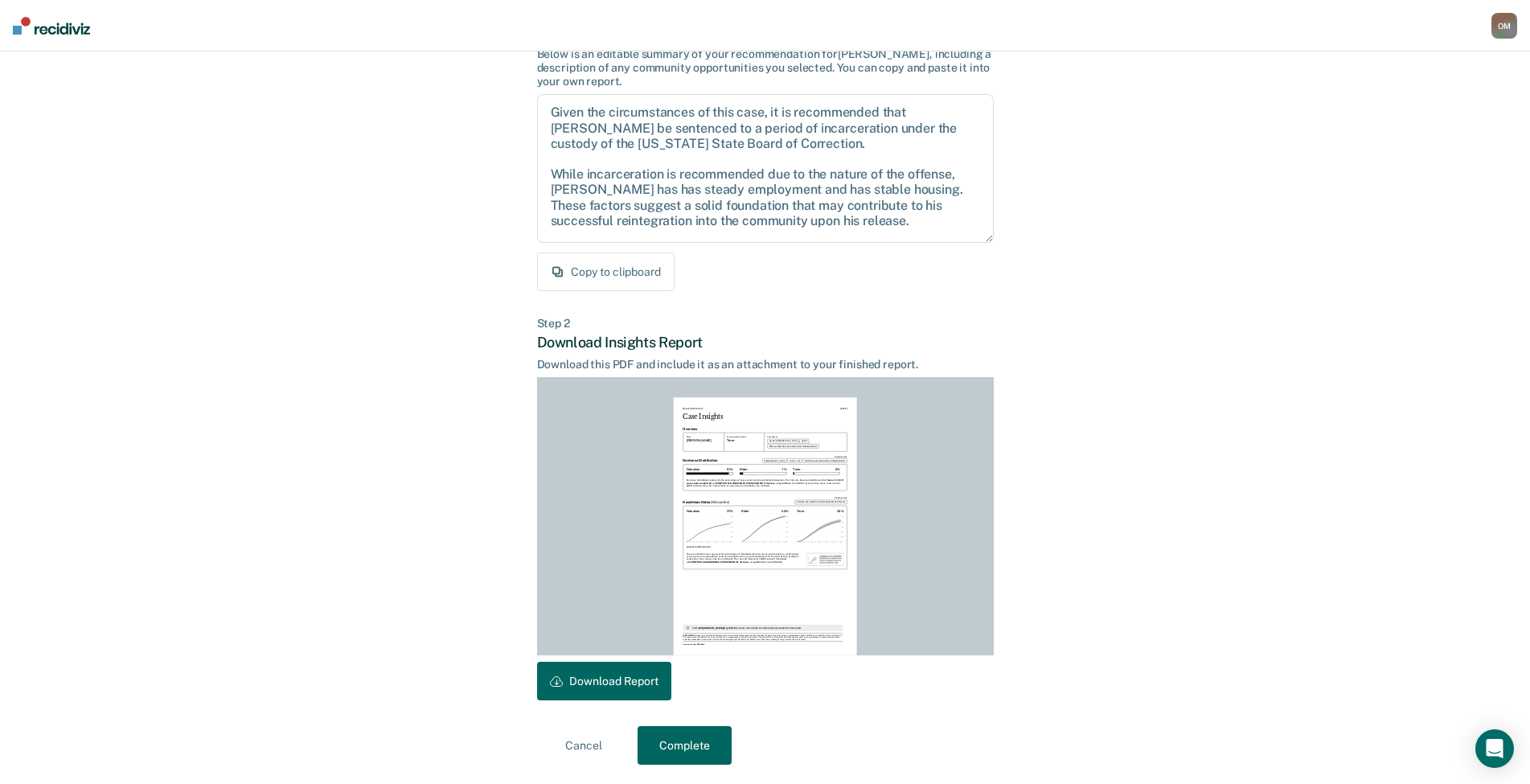
click at [583, 682] on button "Download Report" at bounding box center [604, 681] width 134 height 39
click at [673, 736] on button "Complete" at bounding box center [685, 745] width 94 height 39
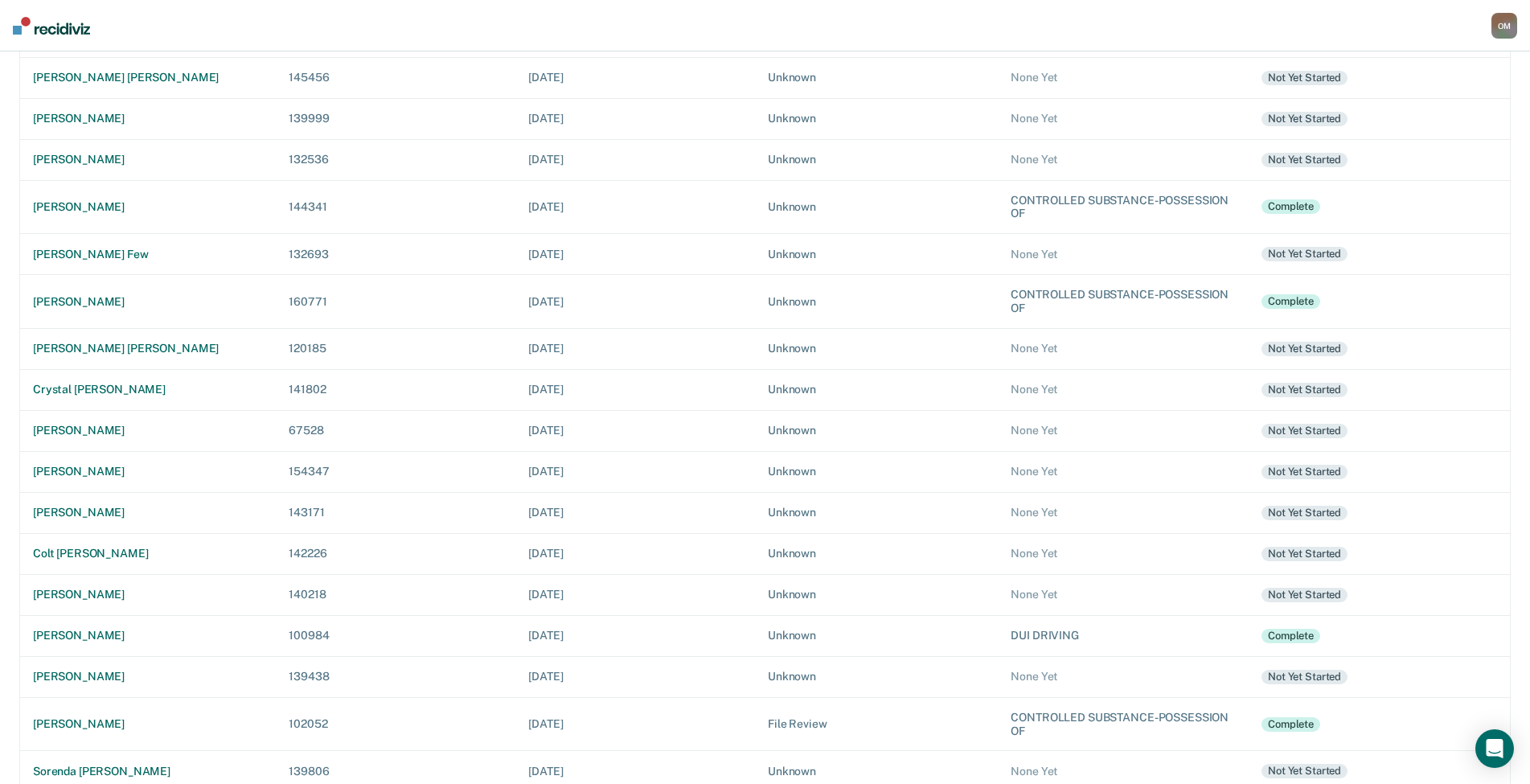
scroll to position [321, 0]
